Goal: Navigation & Orientation: Find specific page/section

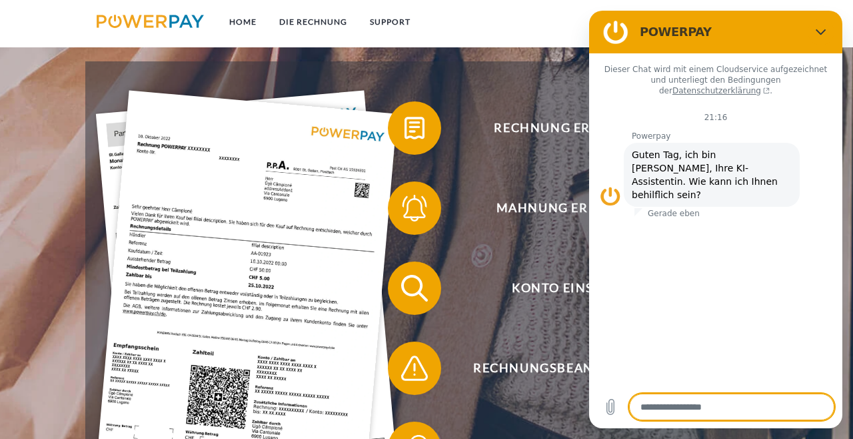
scroll to position [222, 0]
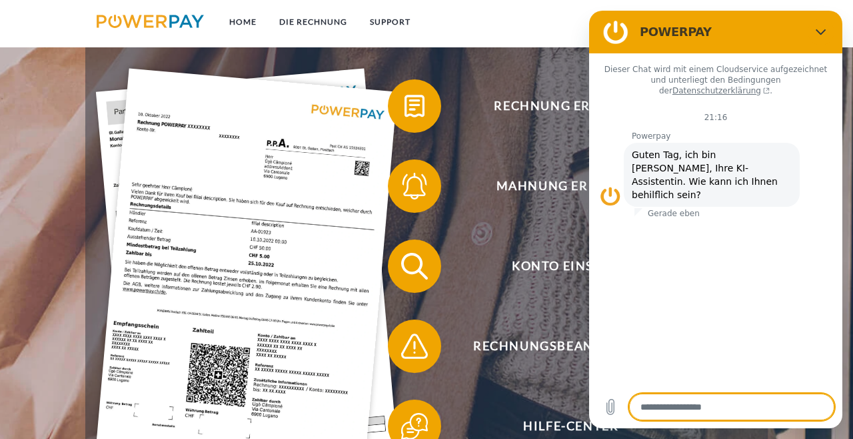
click at [554, 111] on span "Rechnung erhalten?" at bounding box center [571, 105] width 327 height 53
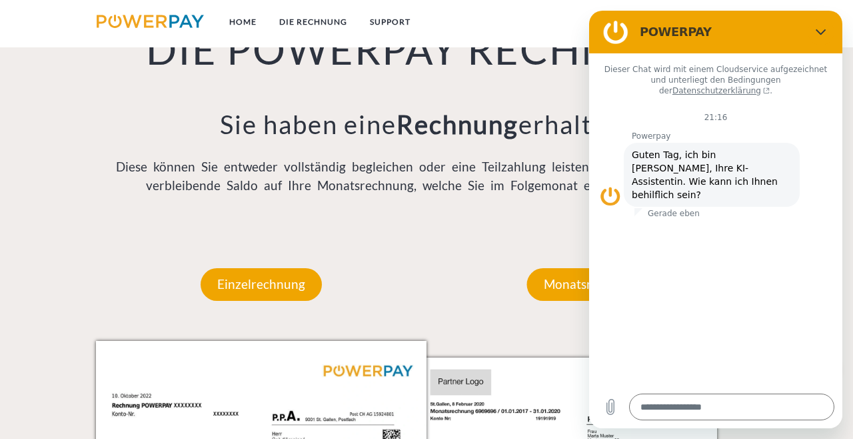
scroll to position [959, 0]
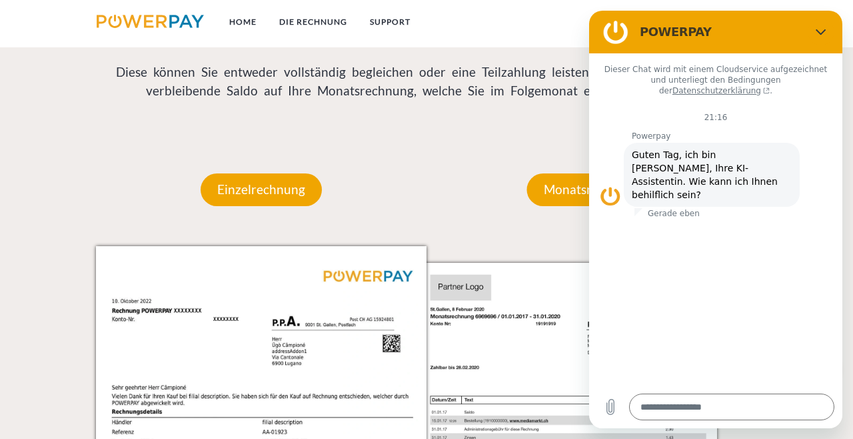
click at [317, 21] on link "DIE RECHNUNG" at bounding box center [313, 22] width 91 height 24
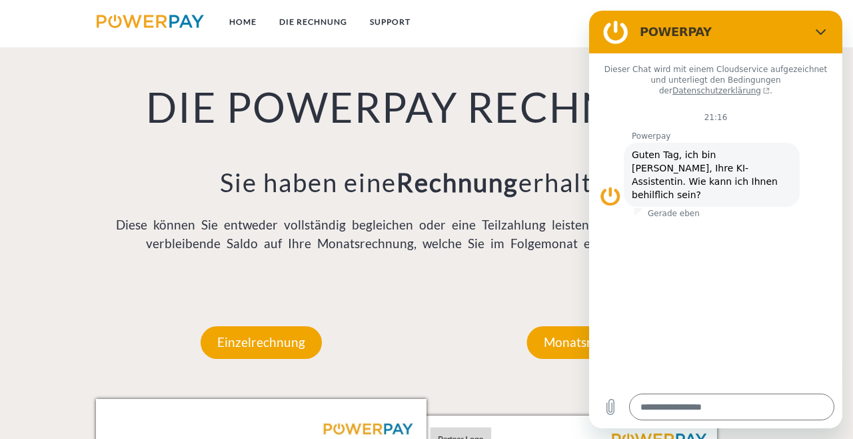
scroll to position [895, 0]
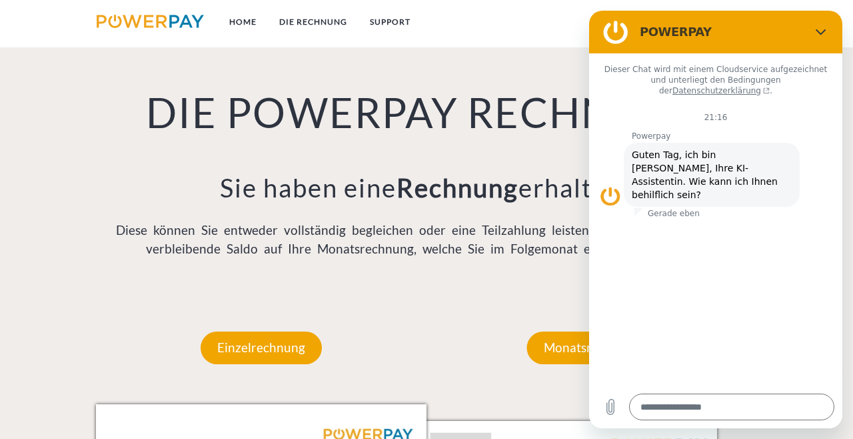
click at [825, 28] on icon "Schließen" at bounding box center [821, 32] width 11 height 11
type textarea "*"
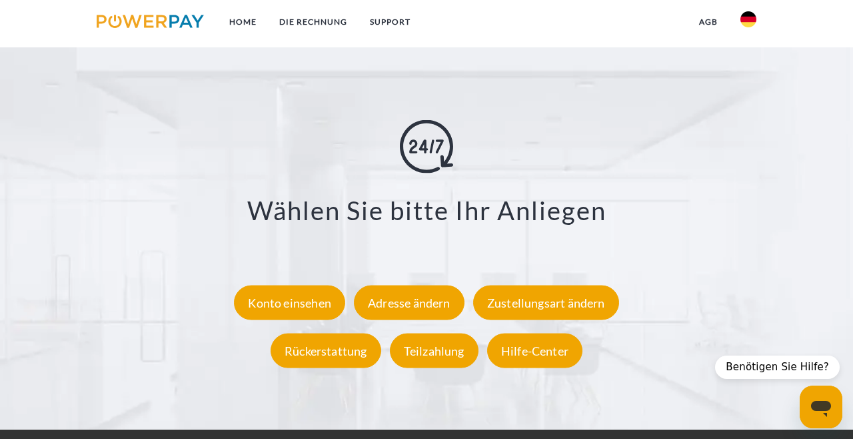
scroll to position [2204, 0]
click at [301, 320] on div "Konto einsehen" at bounding box center [289, 302] width 111 height 35
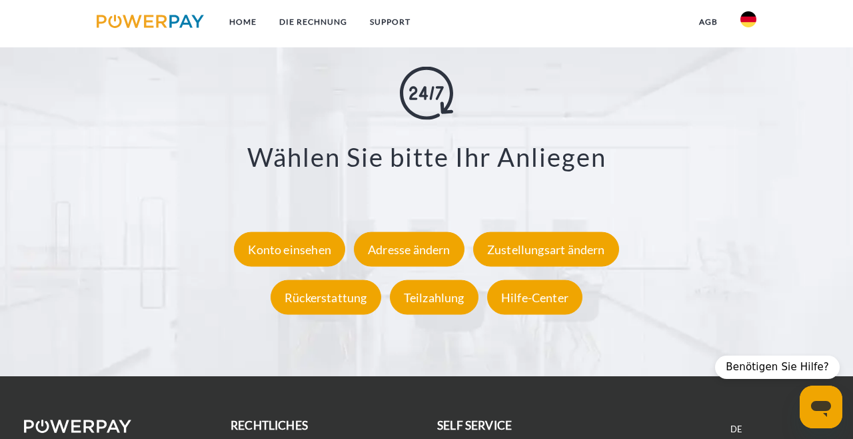
scroll to position [2268, 0]
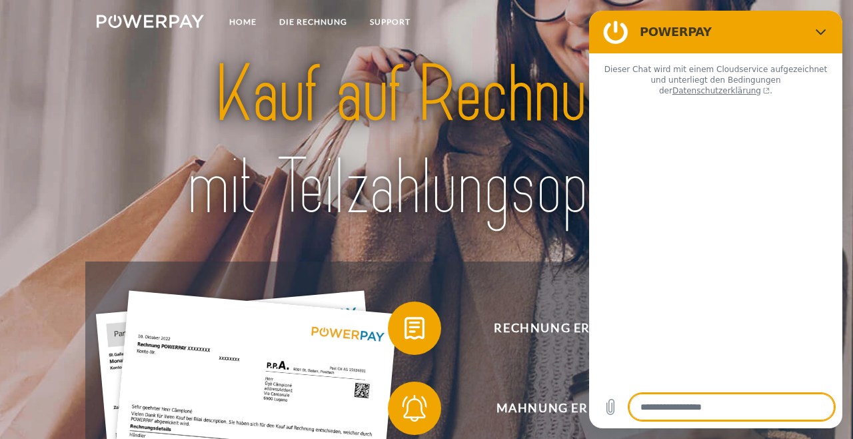
type textarea "*"
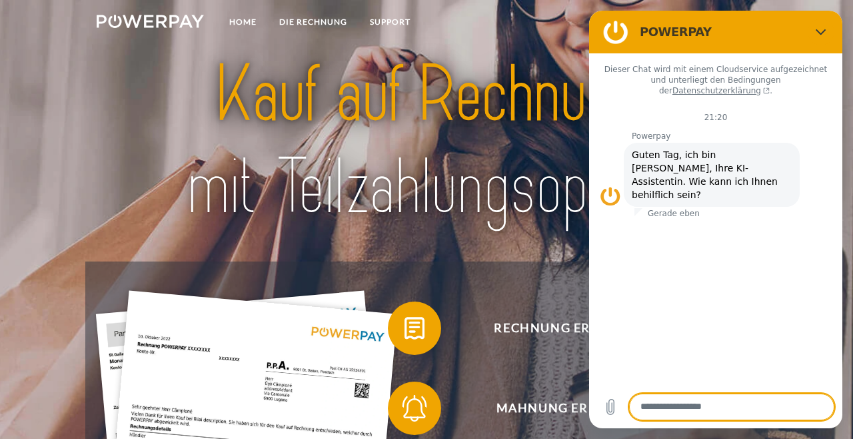
click at [451, 84] on img at bounding box center [426, 141] width 595 height 194
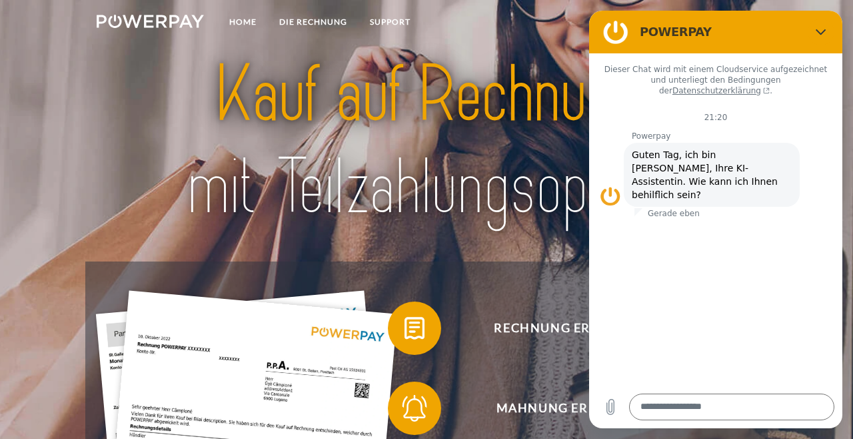
click at [309, 13] on link "DIE RECHNUNG" at bounding box center [313, 22] width 91 height 24
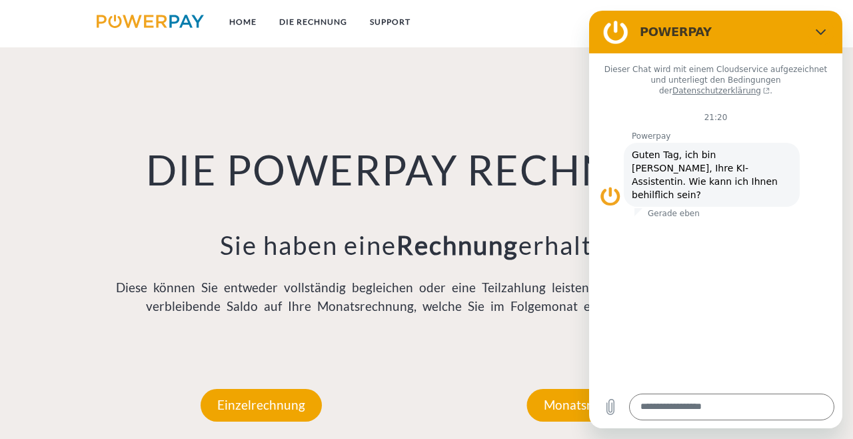
scroll to position [895, 0]
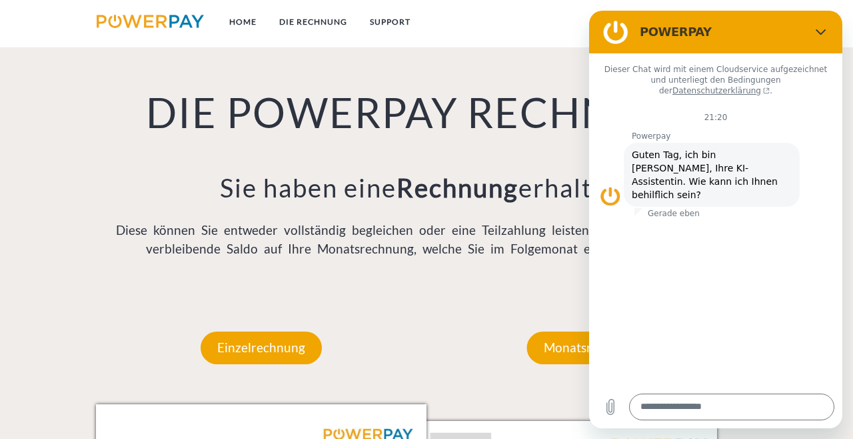
click at [240, 21] on link "Home" at bounding box center [243, 22] width 50 height 24
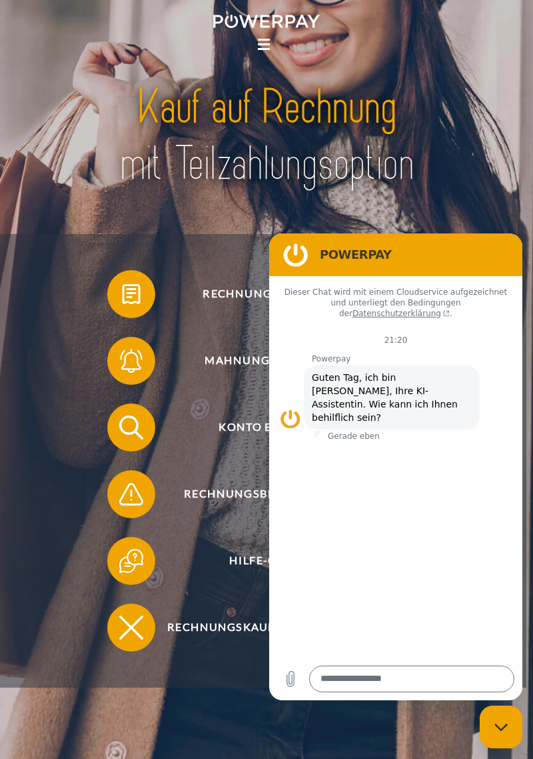
click at [505, 253] on h2 "POWERPAY" at bounding box center [414, 255] width 189 height 16
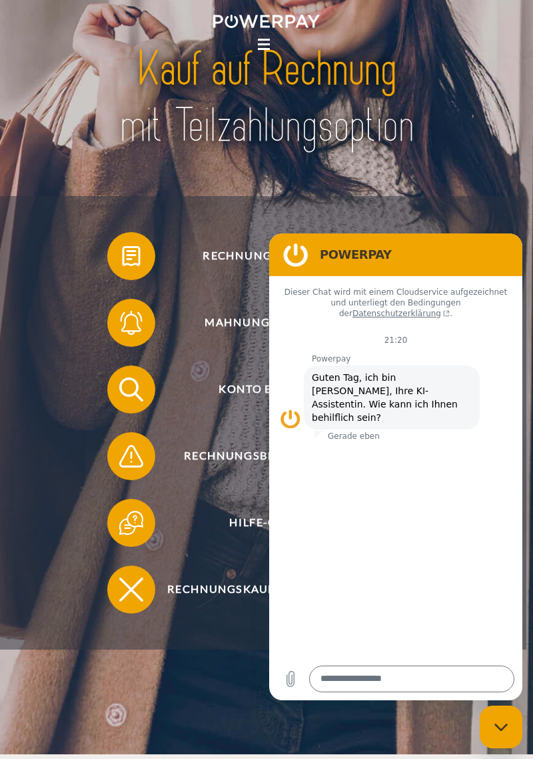
scroll to position [40, 0]
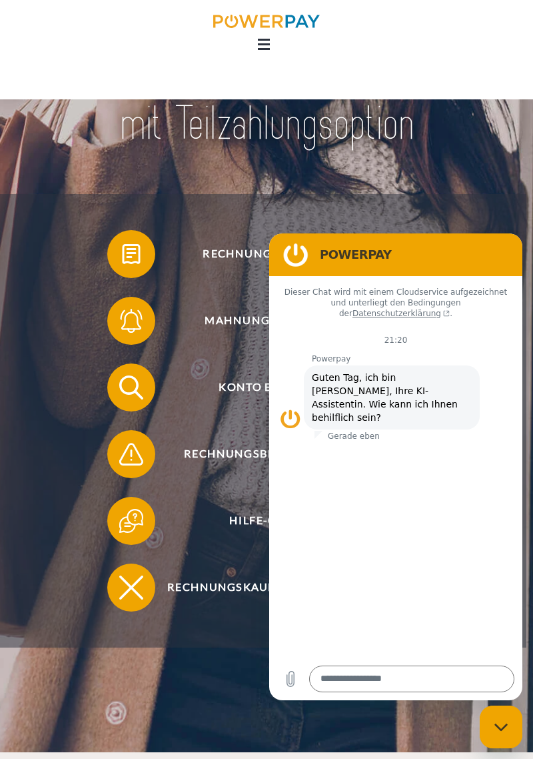
click at [507, 438] on div "Messaging-Fenster schließen" at bounding box center [501, 727] width 40 height 40
type textarea "*"
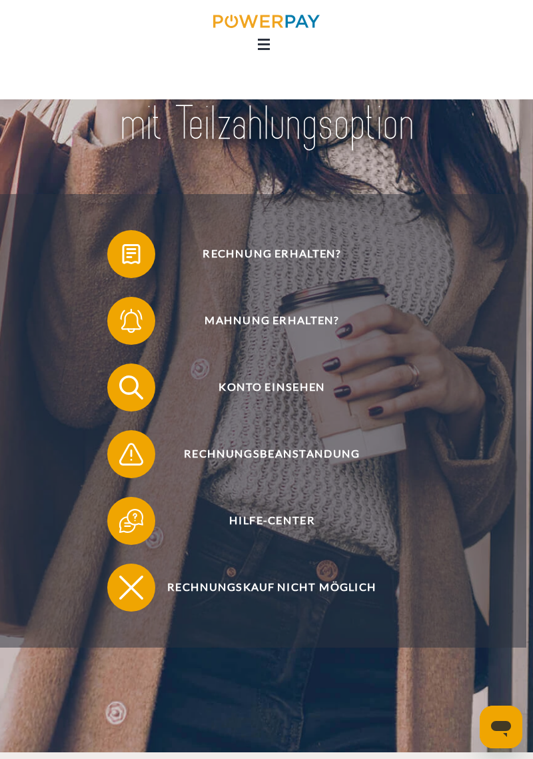
click at [301, 399] on span "Konto einsehen" at bounding box center [272, 387] width 294 height 48
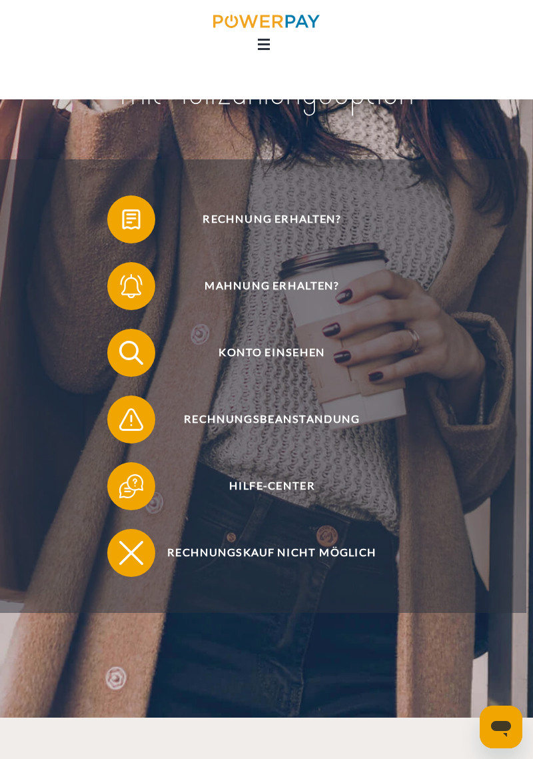
scroll to position [101, 0]
